Goal: Information Seeking & Learning: Learn about a topic

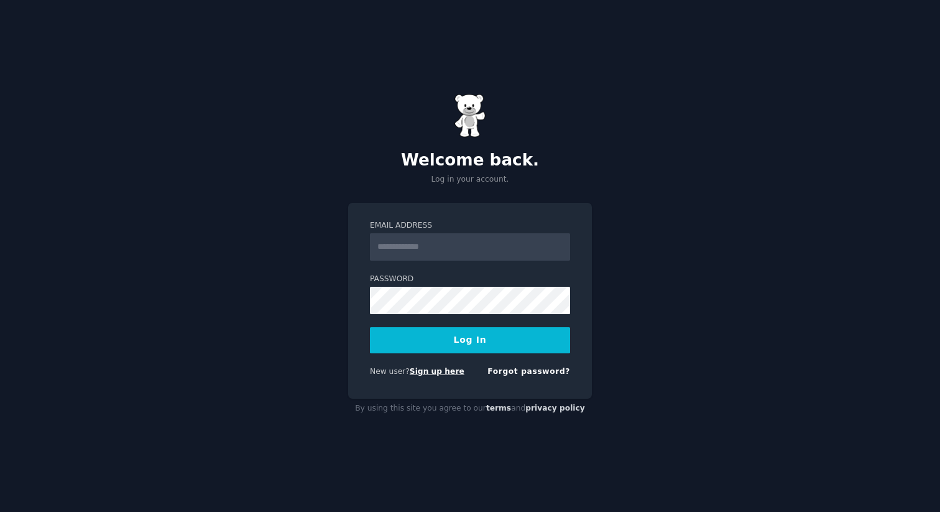
click at [449, 373] on link "Sign up here" at bounding box center [437, 371] width 55 height 9
type input "*"
click at [470, 249] on input "Email Address" at bounding box center [470, 246] width 200 height 27
type input "**********"
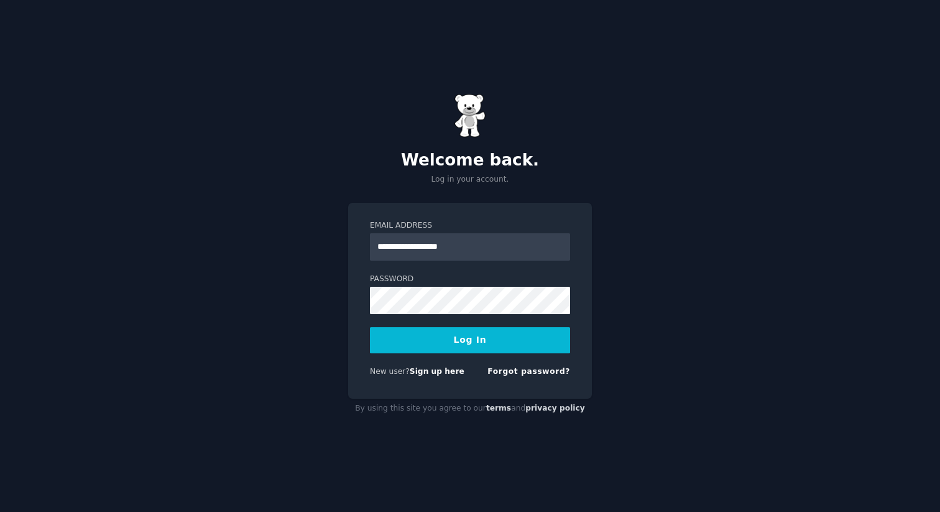
click at [473, 344] on button "Log In" at bounding box center [470, 340] width 200 height 26
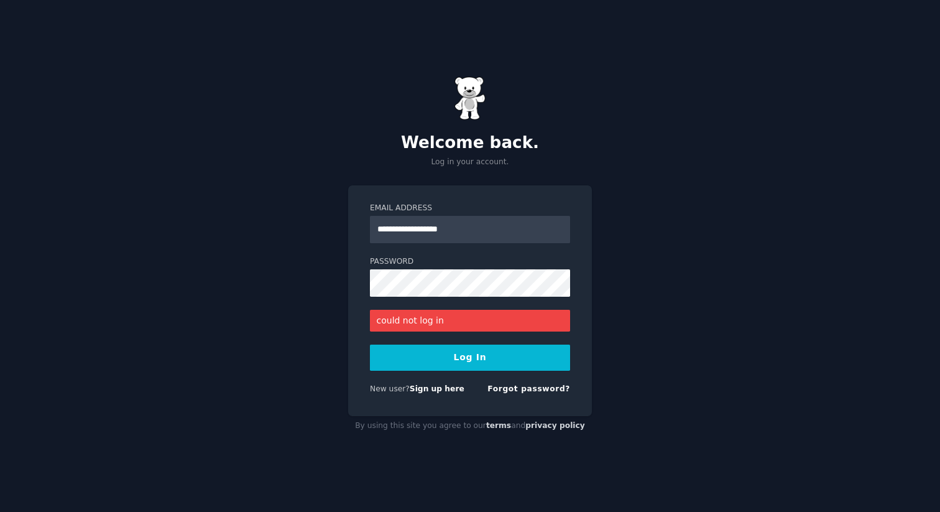
click at [473, 363] on button "Log In" at bounding box center [470, 358] width 200 height 26
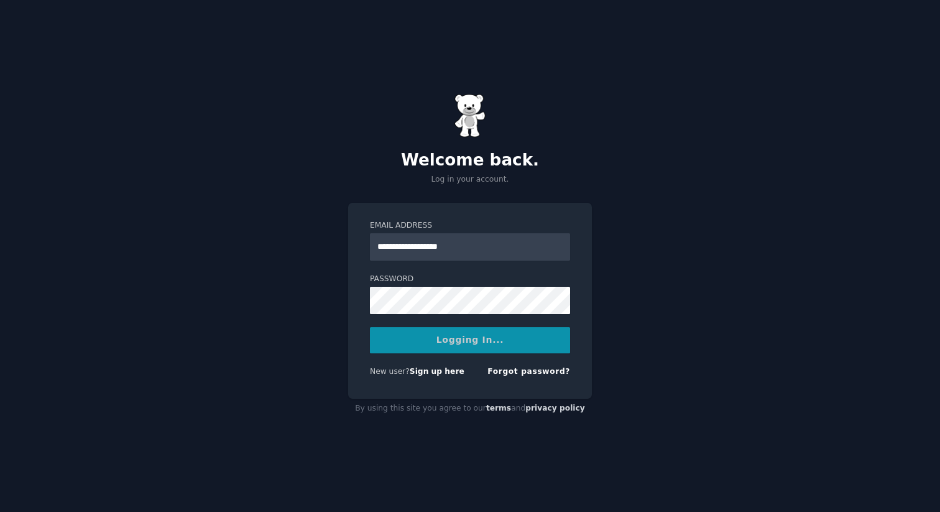
click at [495, 341] on div "Logging In..." at bounding box center [470, 340] width 200 height 26
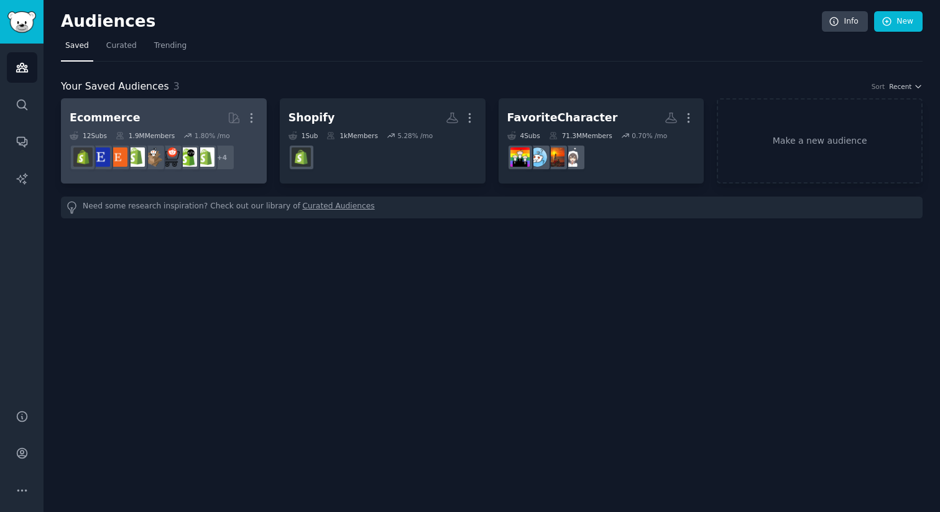
click at [172, 119] on h2 "Ecommerce More" at bounding box center [164, 118] width 188 height 22
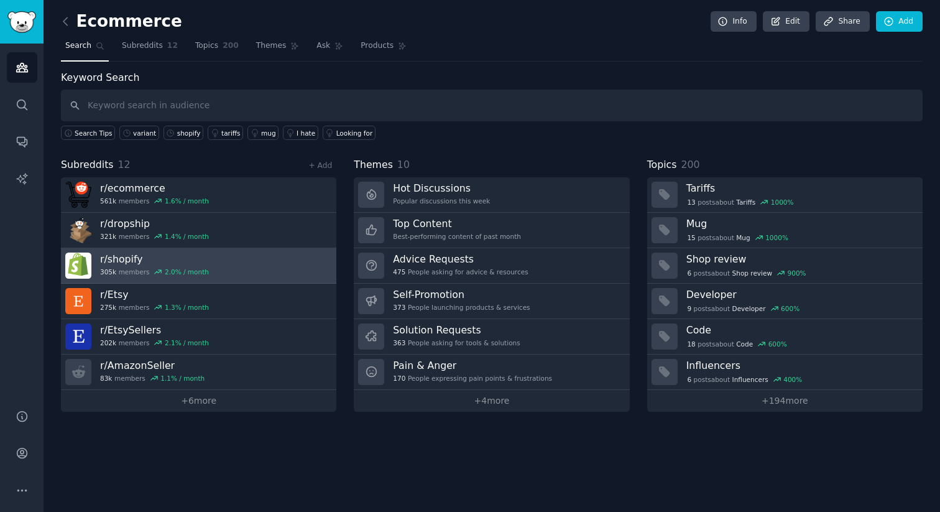
click at [262, 260] on link "r/ shopify 305k members 2.0 % / month" at bounding box center [198, 265] width 275 height 35
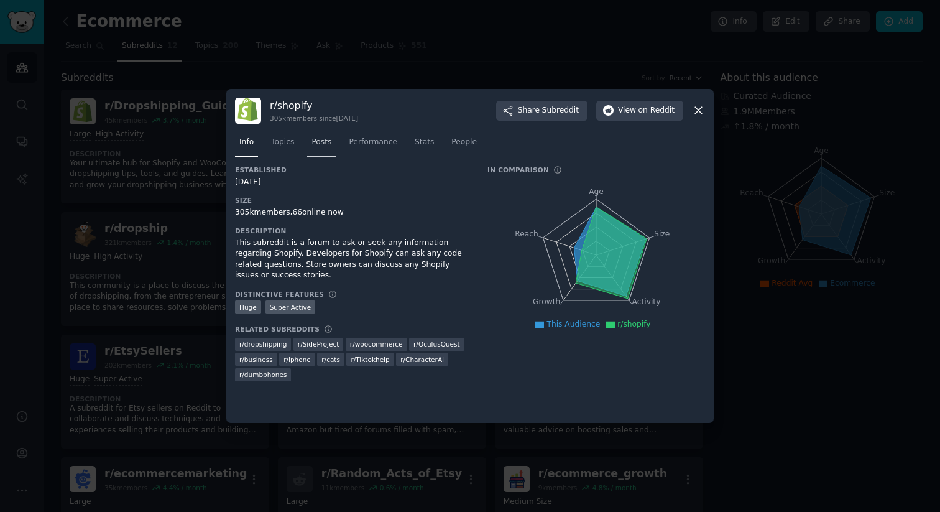
click at [316, 144] on span "Posts" at bounding box center [322, 142] width 20 height 11
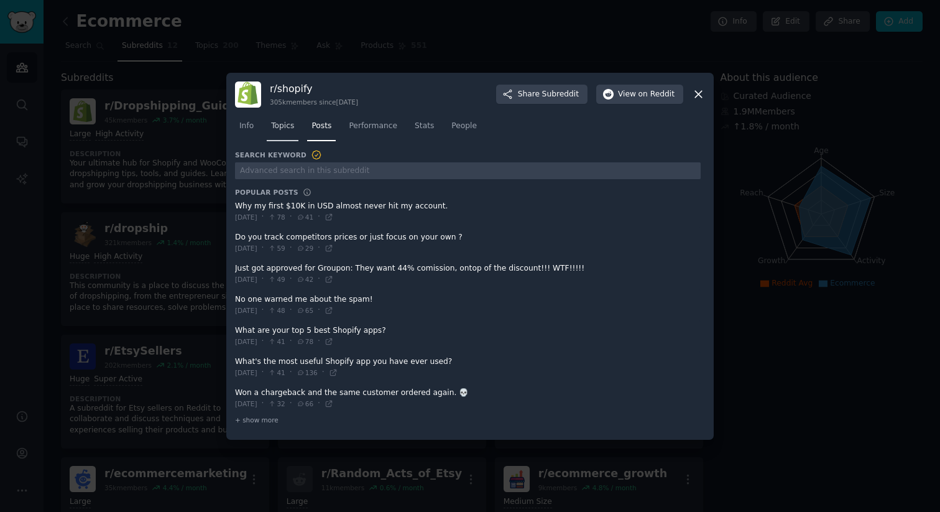
click at [285, 125] on span "Topics" at bounding box center [282, 126] width 23 height 11
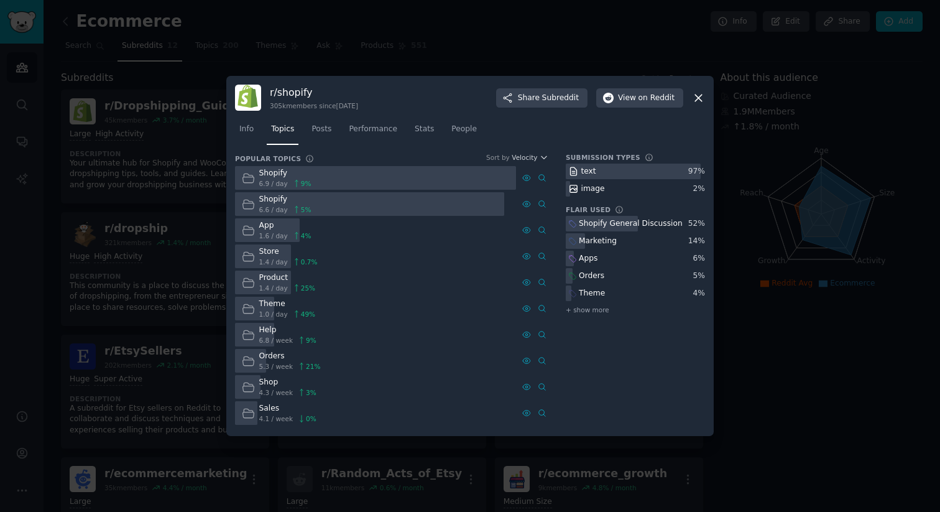
click at [248, 258] on icon at bounding box center [248, 256] width 13 height 13
click at [328, 129] on span "Posts" at bounding box center [322, 129] width 20 height 11
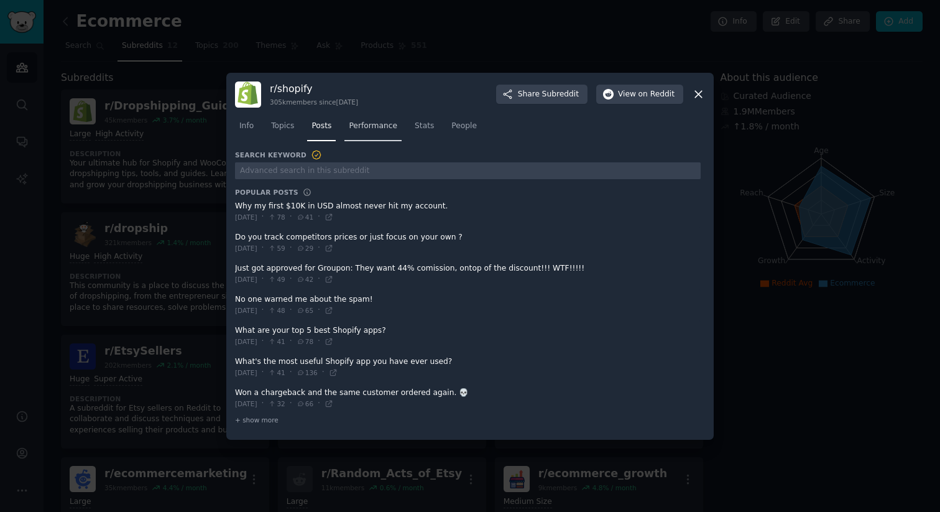
click at [361, 131] on span "Performance" at bounding box center [373, 126] width 49 height 11
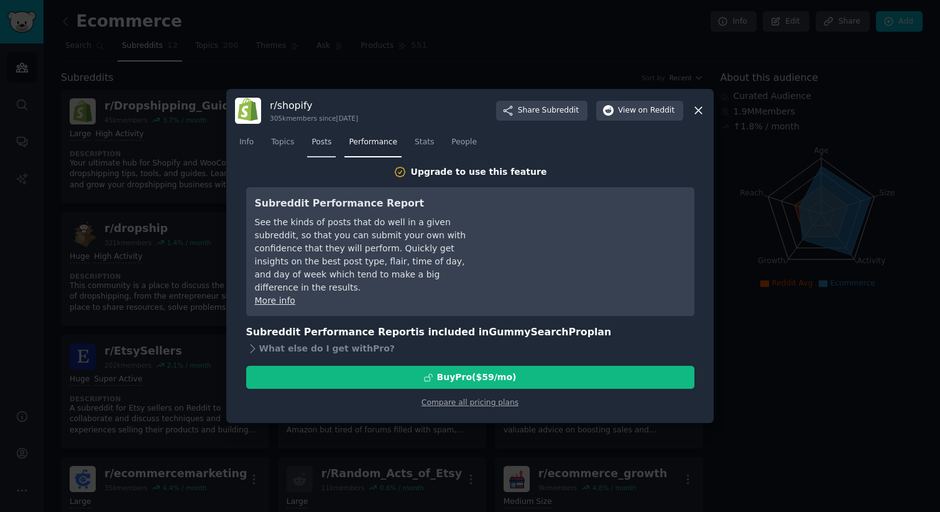
click at [322, 142] on span "Posts" at bounding box center [322, 142] width 20 height 11
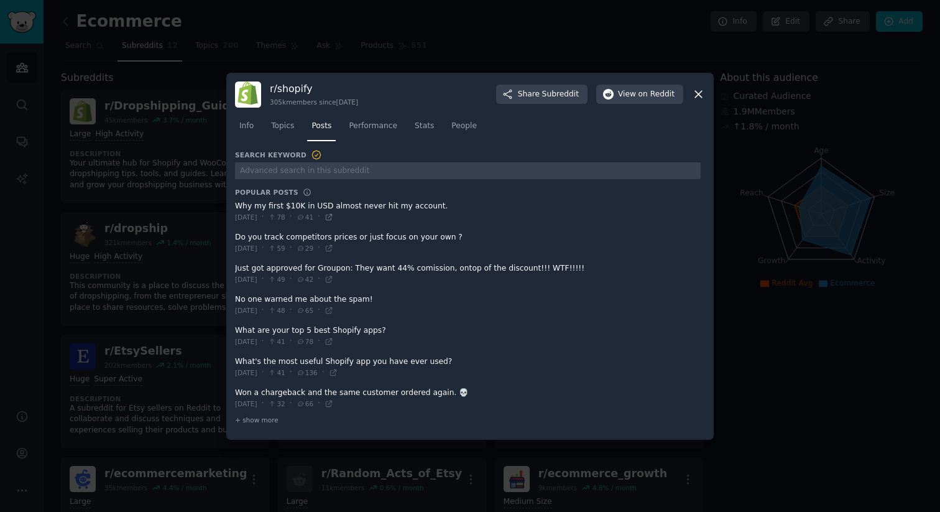
click at [331, 218] on icon at bounding box center [329, 217] width 6 height 6
click at [333, 343] on icon at bounding box center [329, 341] width 9 height 9
click at [338, 374] on icon at bounding box center [333, 372] width 9 height 9
click at [333, 402] on icon at bounding box center [329, 403] width 9 height 9
click at [282, 131] on link "Topics" at bounding box center [283, 128] width 32 height 25
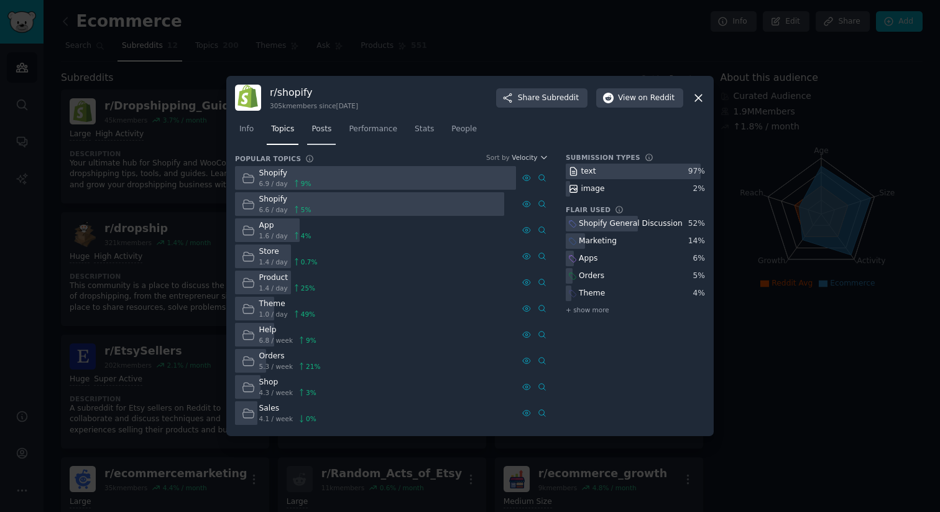
click at [318, 129] on span "Posts" at bounding box center [322, 129] width 20 height 11
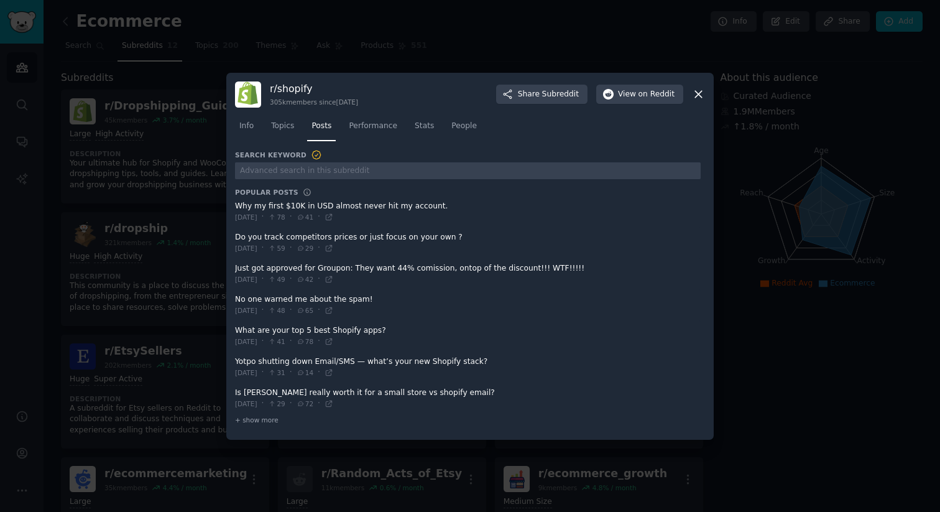
click at [300, 237] on span at bounding box center [468, 243] width 466 height 30
click at [333, 248] on icon at bounding box center [329, 248] width 9 height 9
click at [333, 249] on icon at bounding box center [329, 248] width 9 height 9
